Goal: Communication & Community: Answer question/provide support

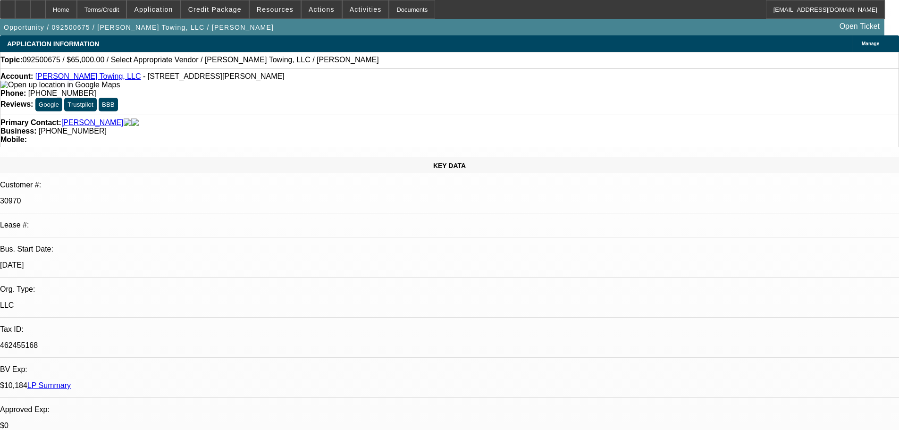
select select "0"
select select "2"
select select "0.1"
select select "4"
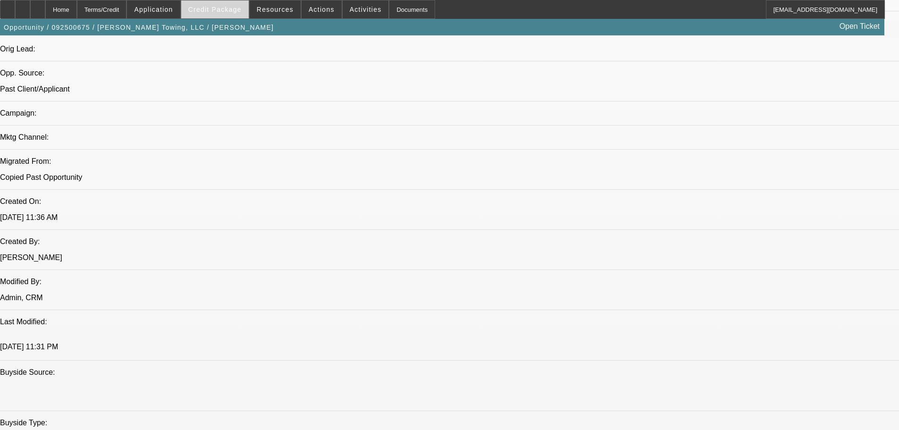
scroll to position [600, 0]
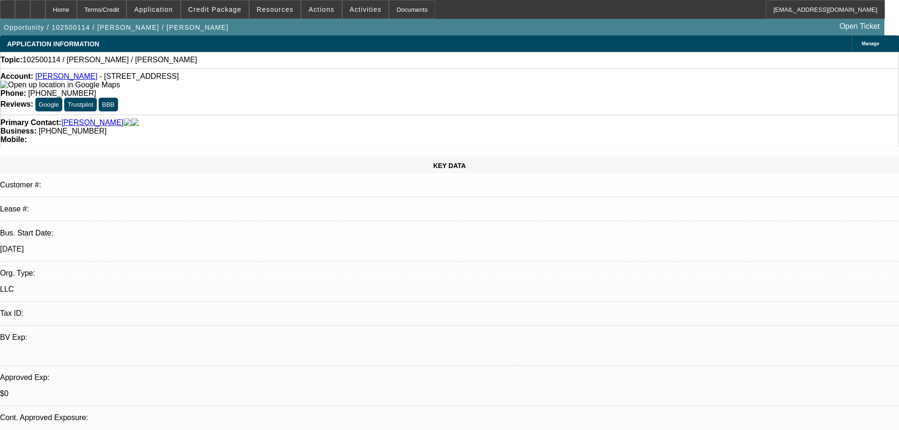
select select "0"
select select "2"
select select "0.1"
select select "4"
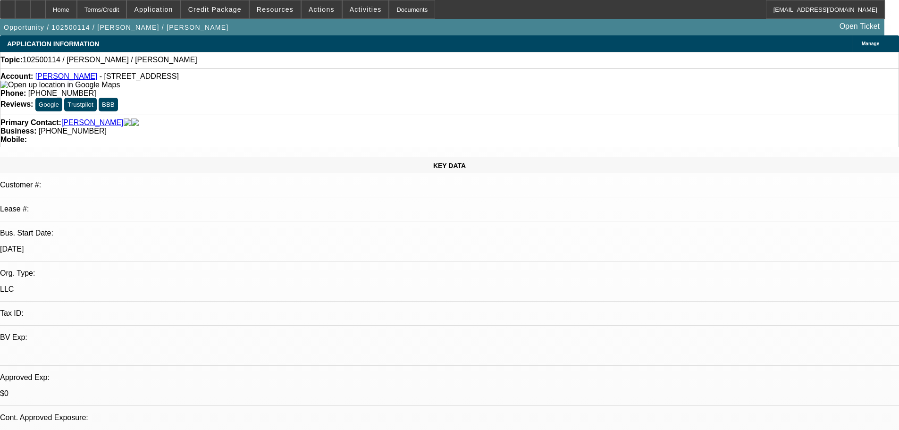
radio input "true"
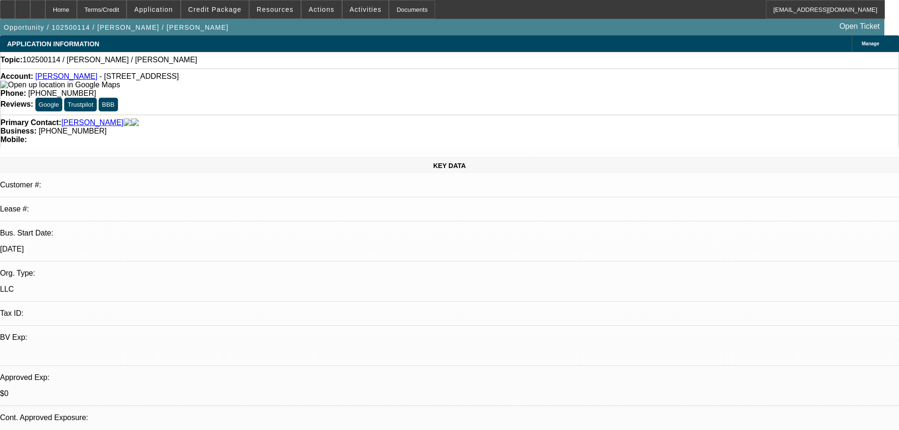
type textarea "Wont answer my calls, briefly answered texts on Monday. Wants a $20K piece of e…"
radio input "true"
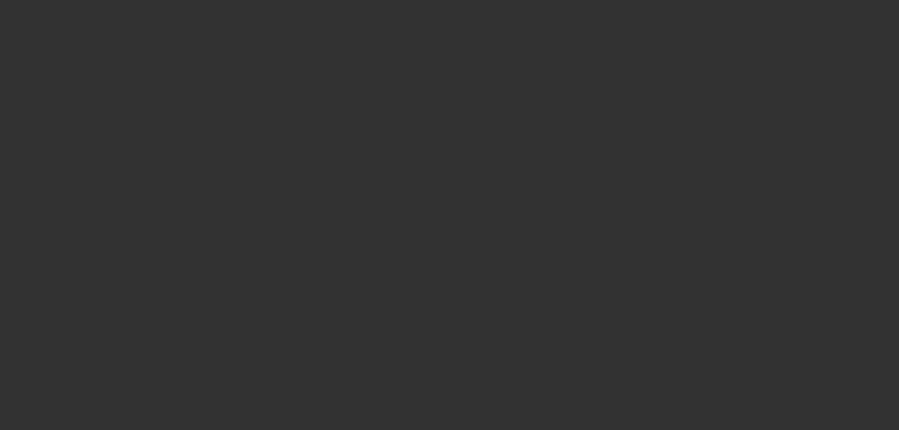
scroll to position [0, 0]
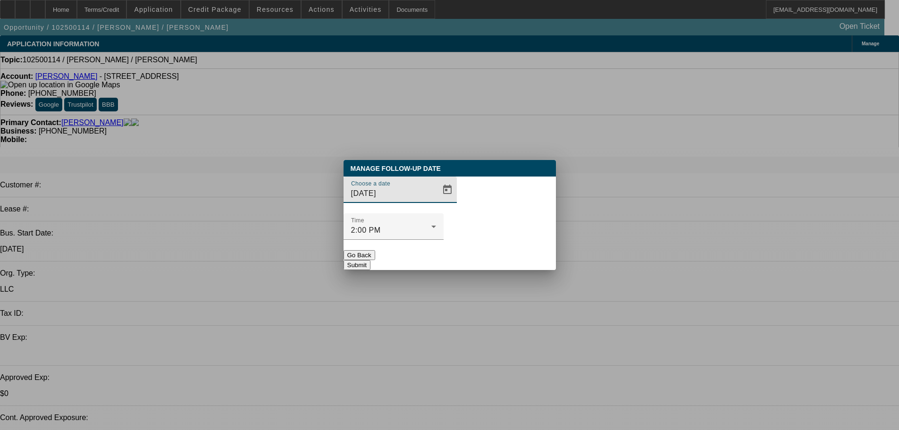
click at [375, 250] on button "Go Back" at bounding box center [359, 255] width 32 height 10
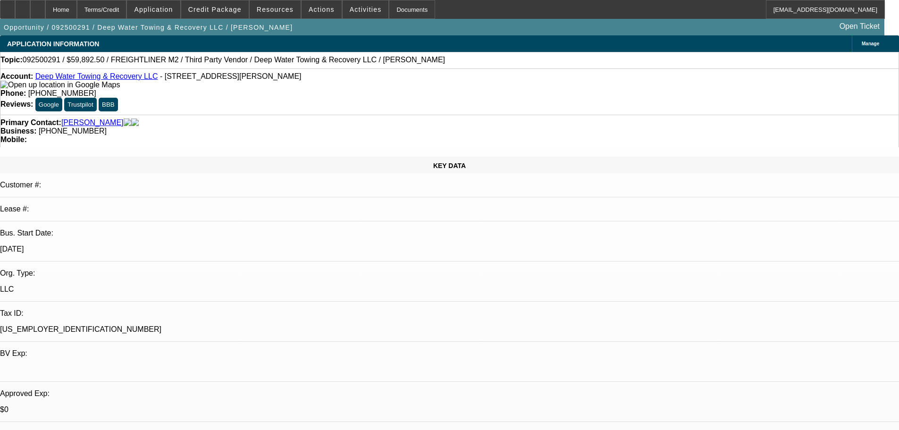
select select "0"
select select "6"
select select "0"
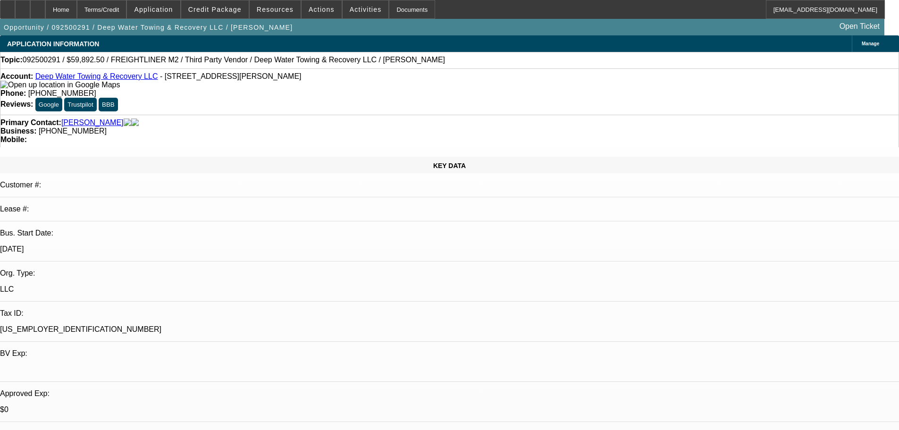
select select "0"
select select "6"
select select "0"
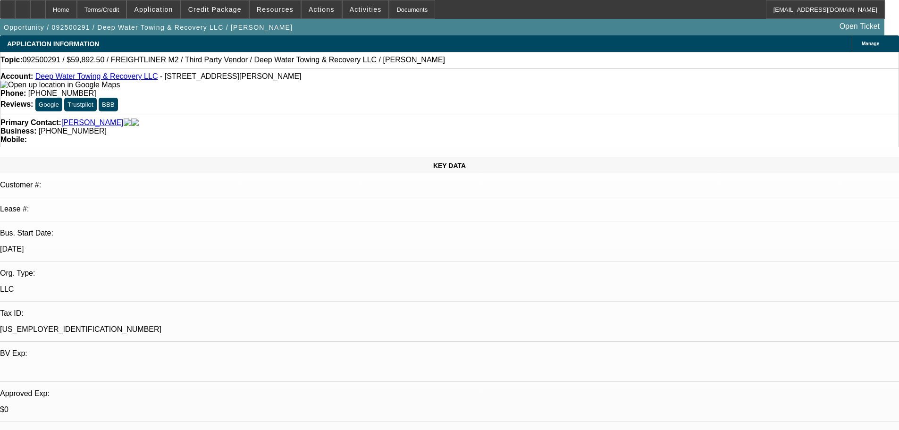
select select "0"
select select "6"
select select "0"
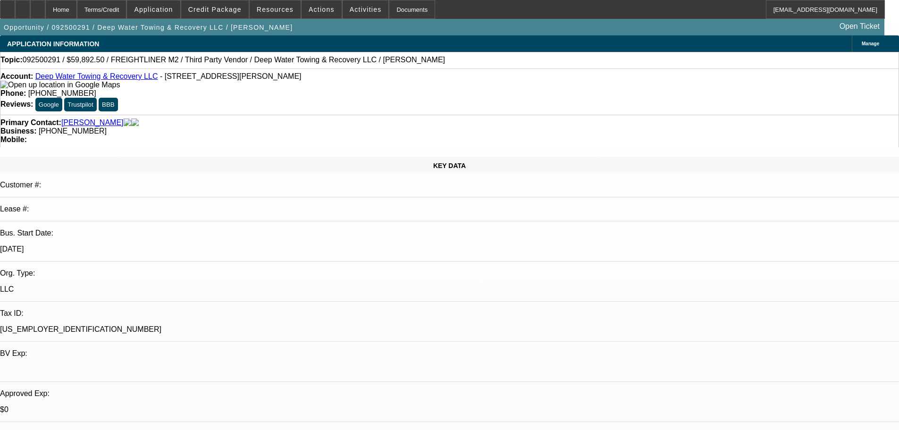
select select "6"
select select "0"
select select "2"
select select "0.1"
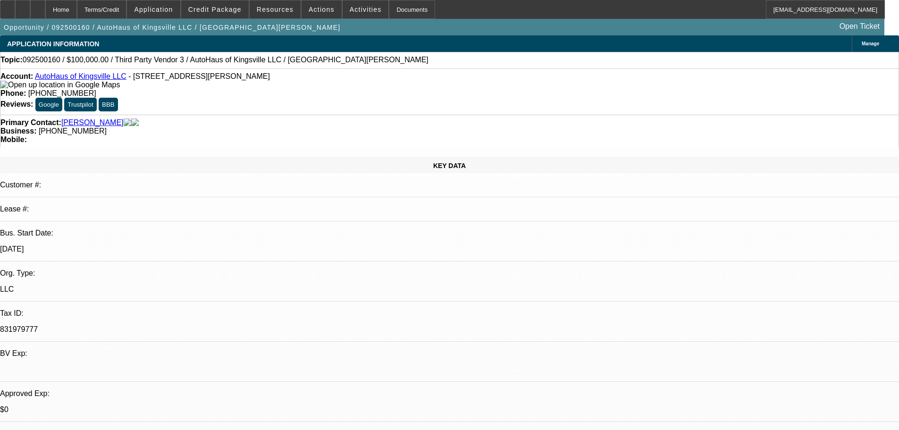
select select "4"
